Goal: Find specific page/section: Find specific page/section

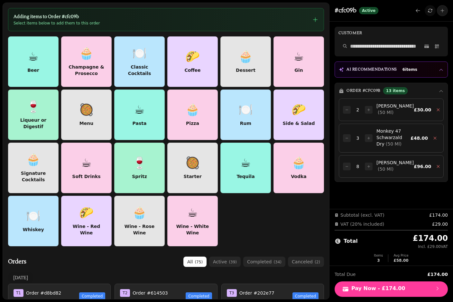
scroll to position [1473, 0]
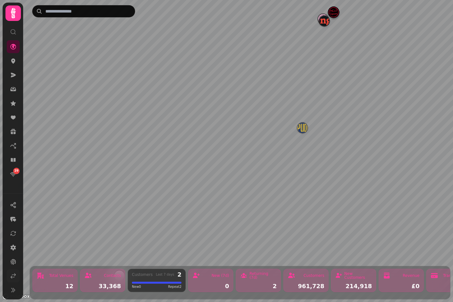
click at [14, 279] on icon at bounding box center [13, 276] width 6 height 6
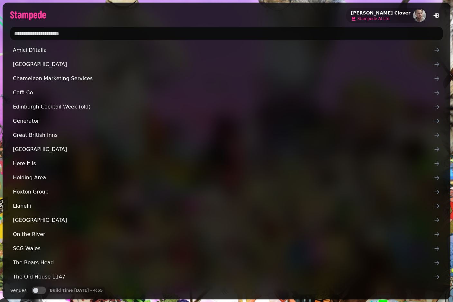
click at [390, 18] on span "Stampede AI Ltd" at bounding box center [374, 18] width 32 height 5
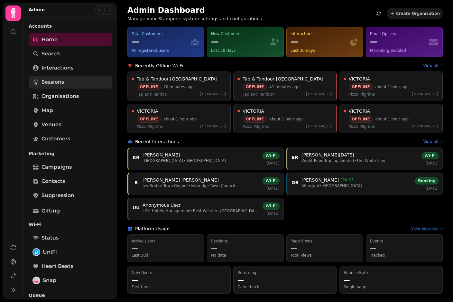
click at [81, 78] on link "Sessions" at bounding box center [70, 82] width 83 height 13
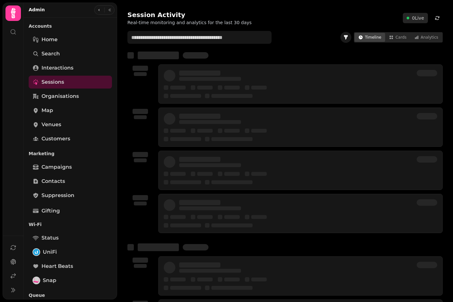
click at [350, 35] on button "button" at bounding box center [346, 37] width 11 height 11
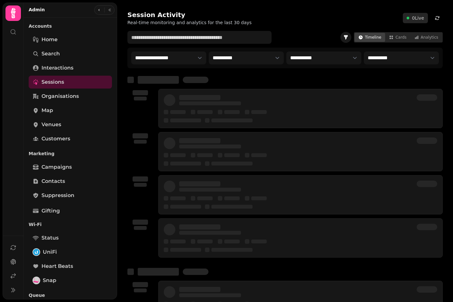
click at [349, 36] on icon "button" at bounding box center [346, 37] width 5 height 5
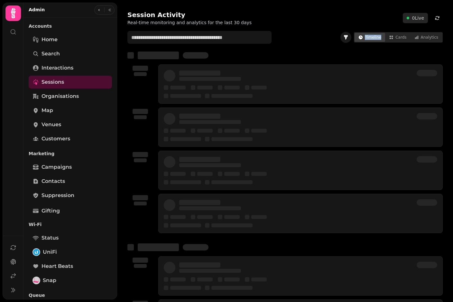
click at [349, 36] on icon "button" at bounding box center [346, 37] width 5 height 5
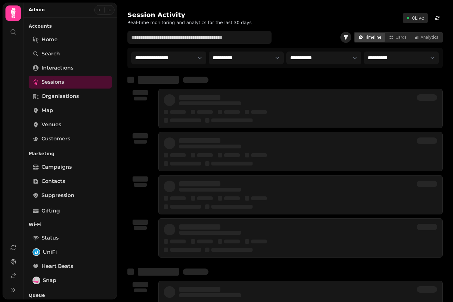
drag, startPoint x: 191, startPoint y: 61, endPoint x: 274, endPoint y: 26, distance: 89.9
click at [0, 0] on html "**********" at bounding box center [226, 151] width 453 height 302
click at [349, 37] on icon "button" at bounding box center [346, 37] width 5 height 5
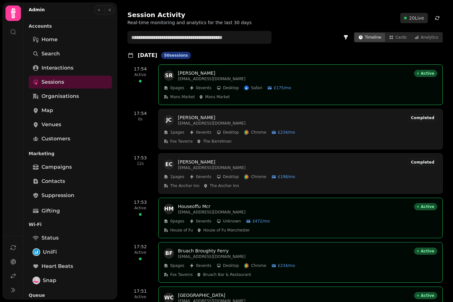
click at [336, 82] on div "SR SIMON ROBINSON simon@mansmarkets.com Active 0 pages 0 events Desktop Safari …" at bounding box center [300, 84] width 285 height 41
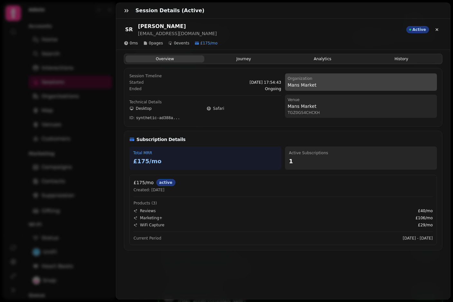
click at [307, 83] on p "Mans Market" at bounding box center [361, 85] width 147 height 6
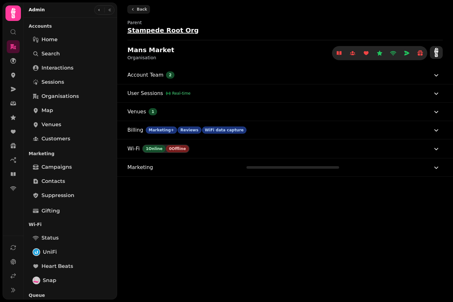
click at [440, 27] on link "Stampede Root Org" at bounding box center [286, 30] width 316 height 9
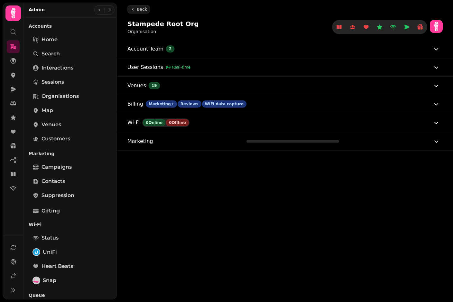
click at [438, 28] on icon at bounding box center [437, 27] width 12 height 12
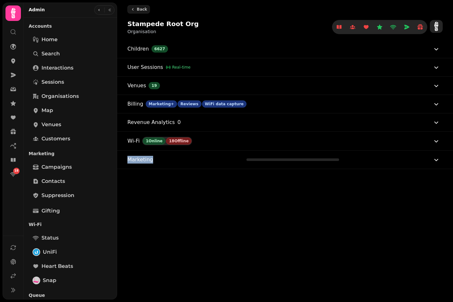
click at [210, 189] on div "Back Stampede Root Org Organisation Children 6627 User Sessions Real-time Venue…" at bounding box center [285, 151] width 336 height 302
